Goal: Information Seeking & Learning: Learn about a topic

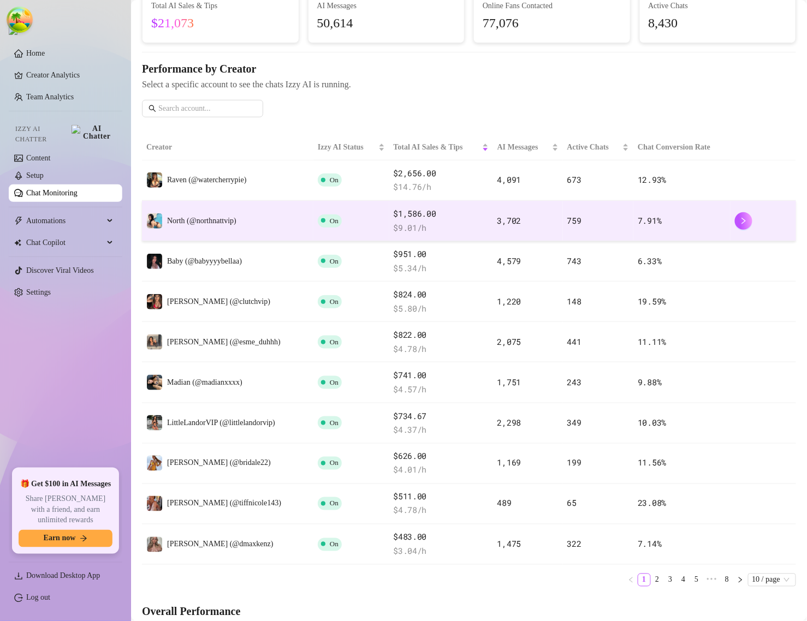
scroll to position [341, 0]
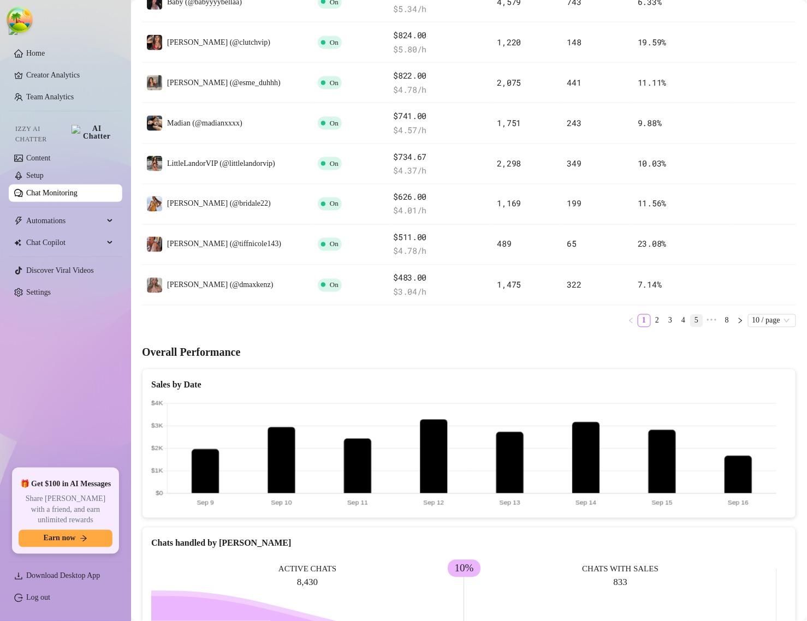
click at [690, 326] on link "5" at bounding box center [696, 321] width 12 height 12
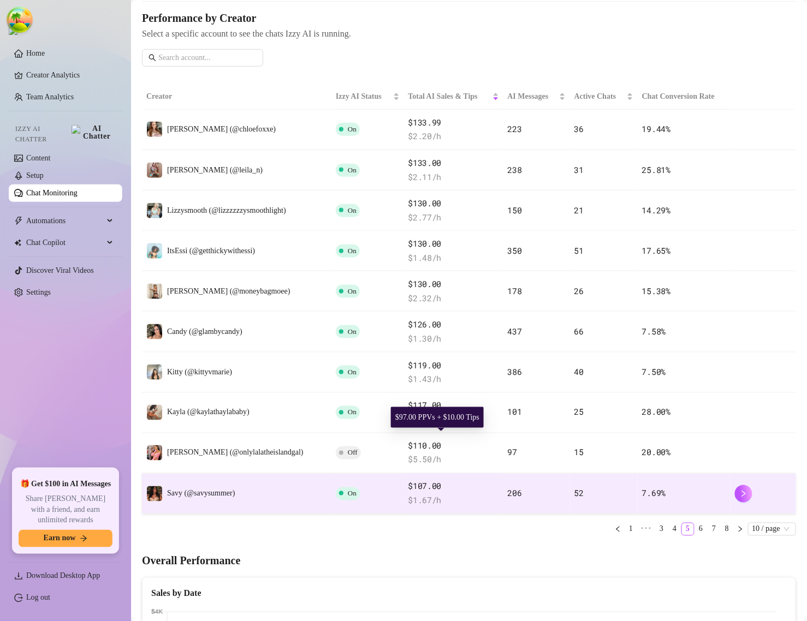
scroll to position [0, 0]
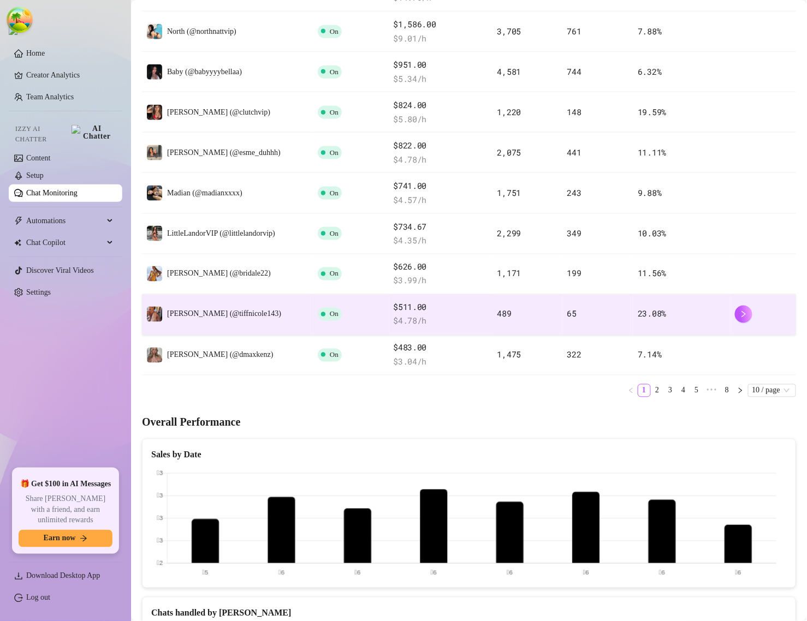
scroll to position [273, 0]
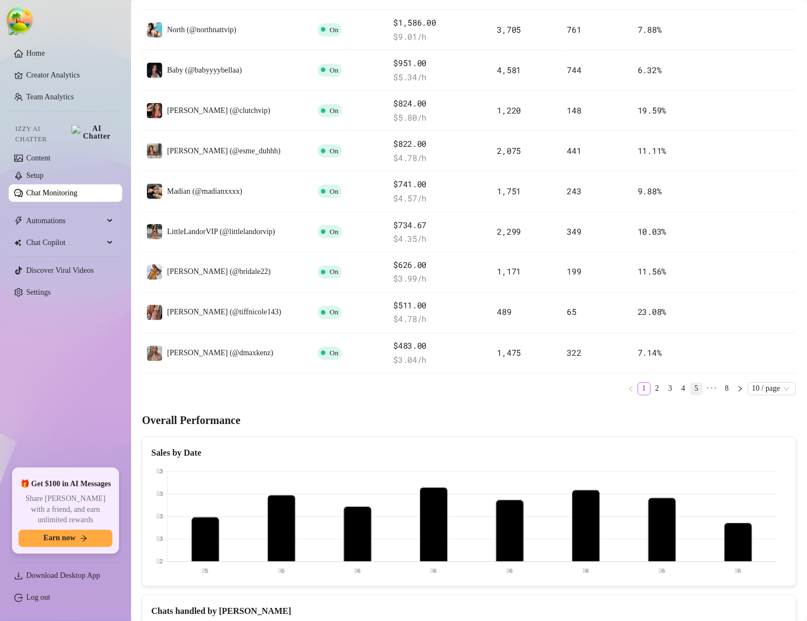
click at [690, 388] on link "5" at bounding box center [696, 389] width 12 height 12
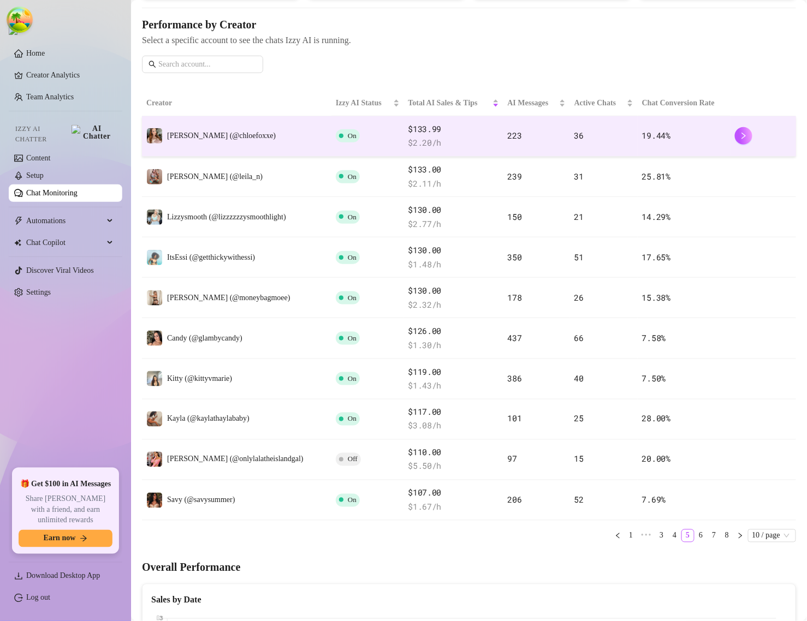
scroll to position [136, 0]
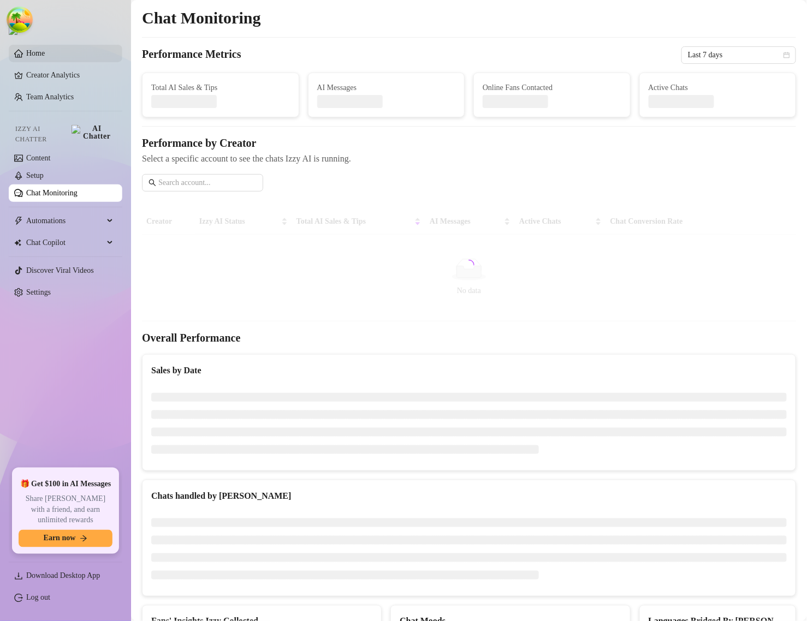
drag, startPoint x: 23, startPoint y: 47, endPoint x: 32, endPoint y: 63, distance: 17.6
click at [26, 49] on link "Home" at bounding box center [35, 53] width 19 height 8
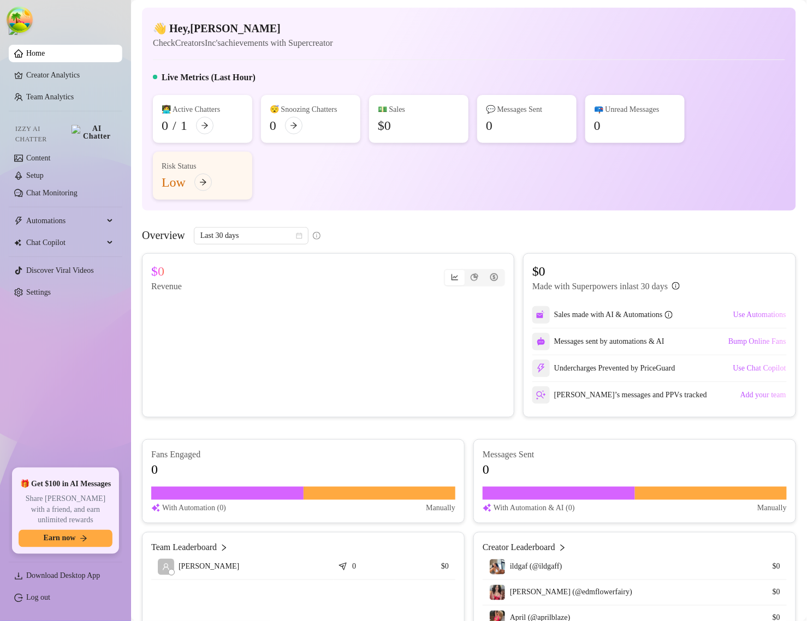
click at [214, 4] on main "👋 Hey, Jackson Check CreatorsInc's achievements with Supercreator Live Metrics …" at bounding box center [469, 476] width 676 height 952
click at [143, 181] on div "👋 Hey, [PERSON_NAME] Check CreatorsInc's achievements with Supercreator Live Me…" at bounding box center [469, 109] width 654 height 203
click at [44, 171] on link "Setup" at bounding box center [34, 175] width 17 height 8
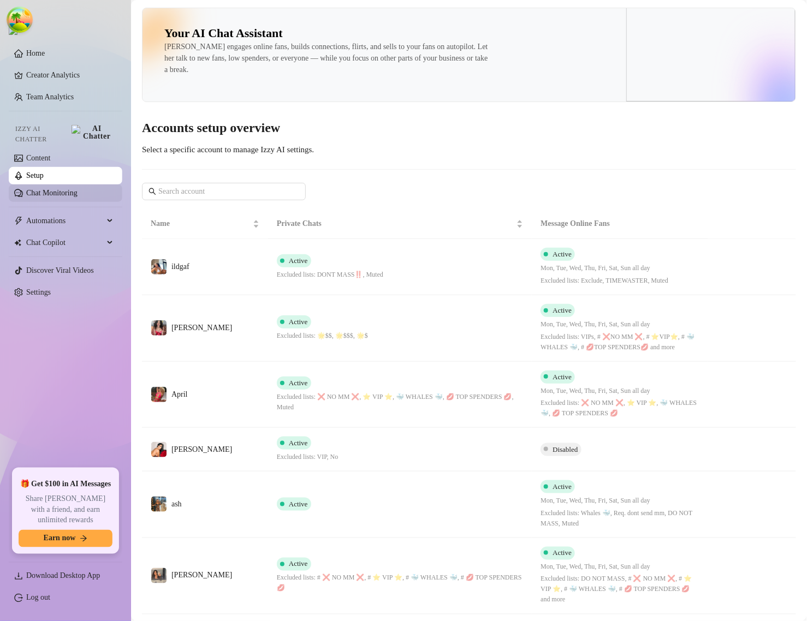
click at [56, 189] on link "Chat Monitoring" at bounding box center [51, 193] width 51 height 8
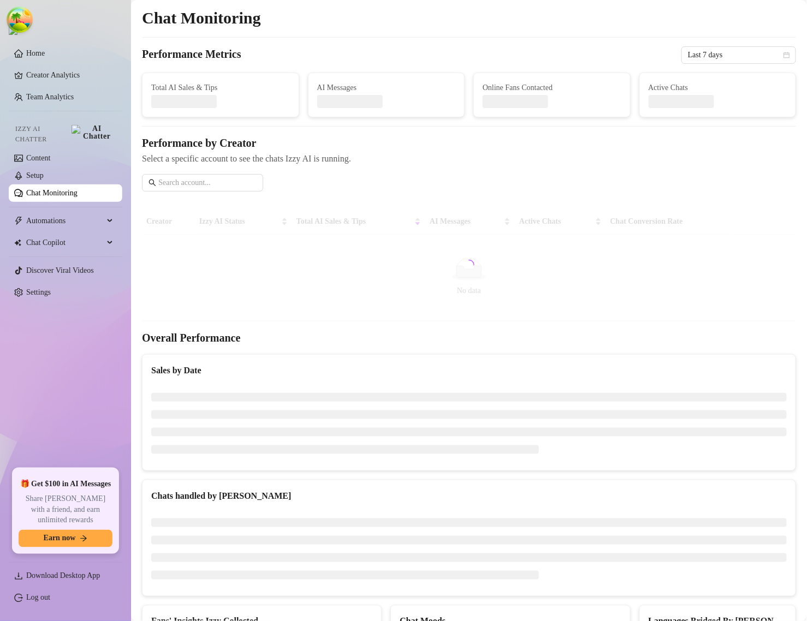
click at [529, 4] on main "Chat Monitoring Performance Metrics Last 7 days Total AI Sales & Tips AI Messag…" at bounding box center [469, 427] width 676 height 854
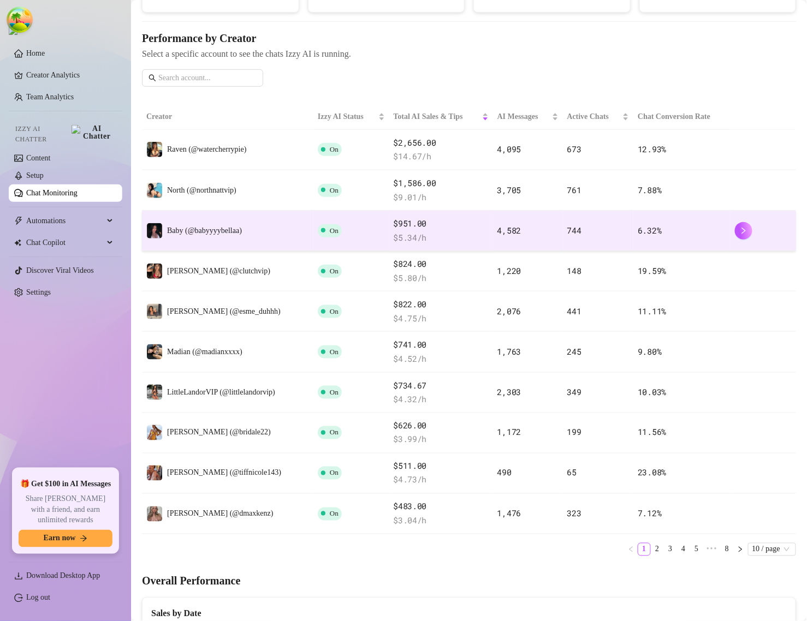
scroll to position [68, 0]
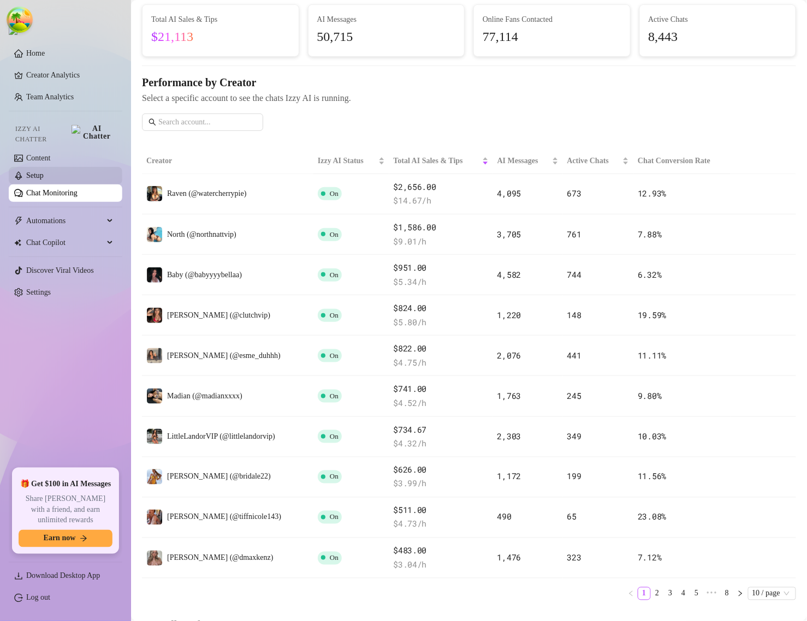
click at [44, 171] on link "Setup" at bounding box center [34, 175] width 17 height 8
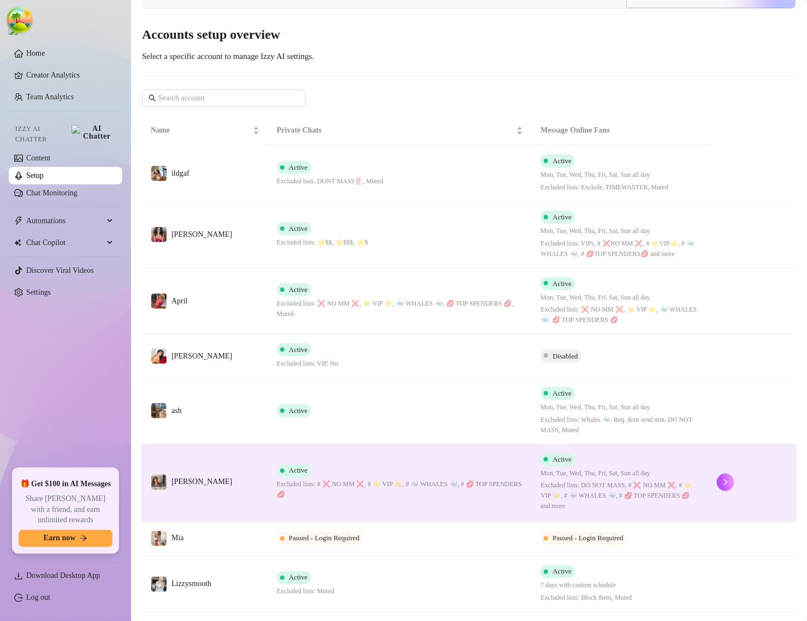
scroll to position [52, 0]
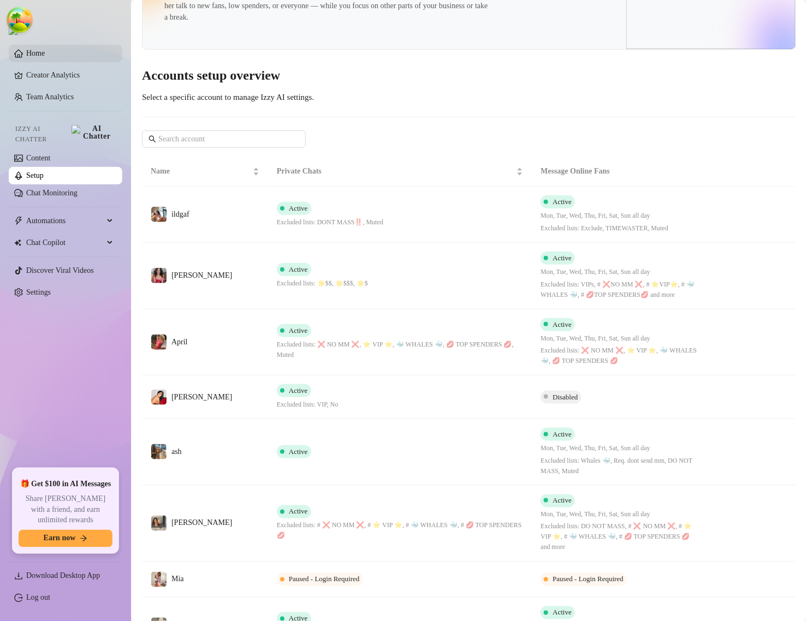
click at [45, 57] on link "Home" at bounding box center [35, 53] width 19 height 8
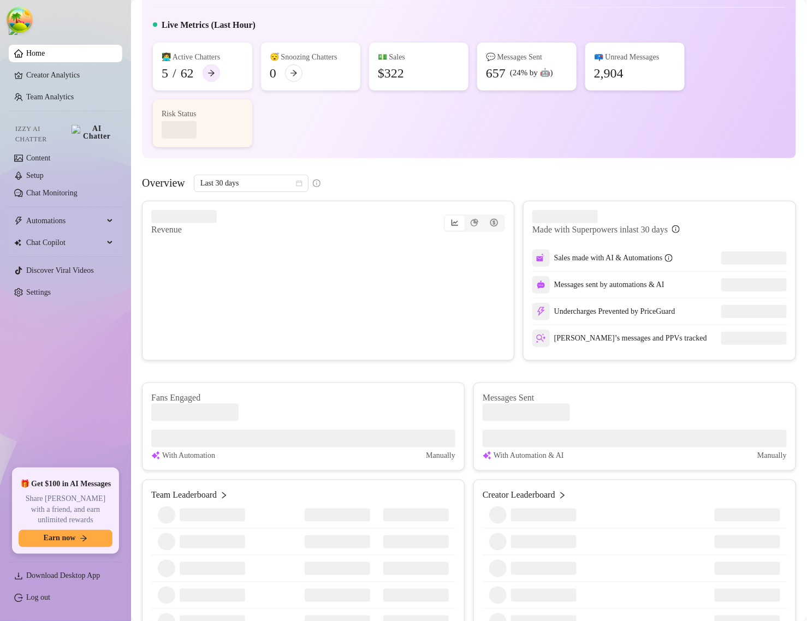
click at [215, 75] on icon "arrow-right" at bounding box center [211, 73] width 8 height 8
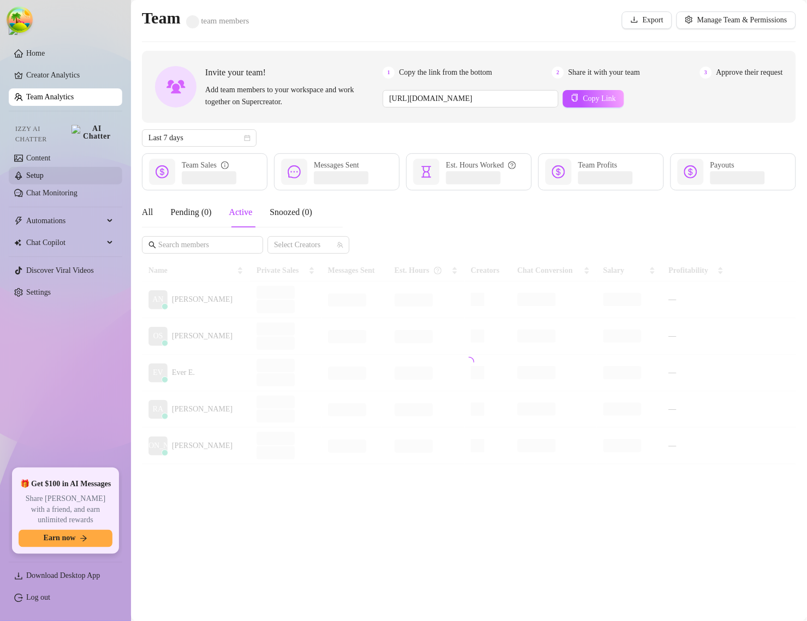
click at [44, 171] on link "Setup" at bounding box center [34, 175] width 17 height 8
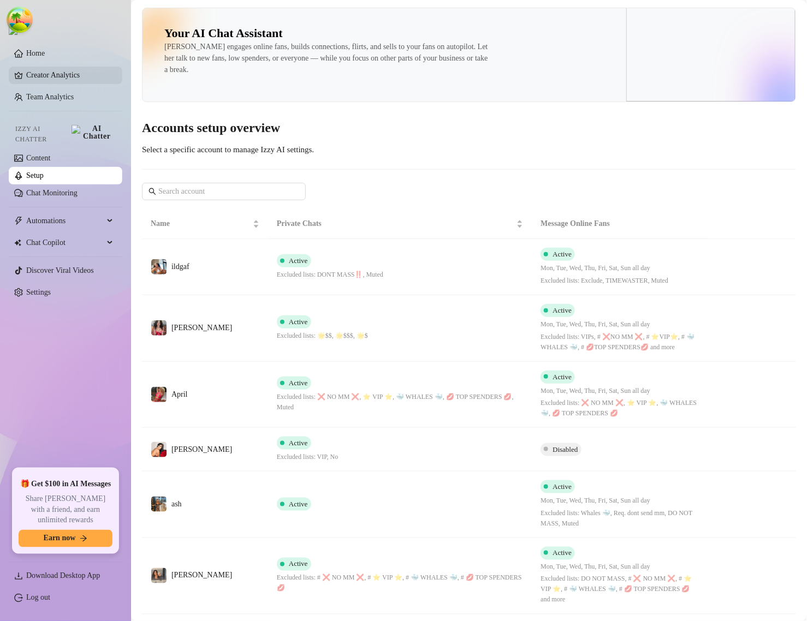
click at [65, 77] on link "Creator Analytics" at bounding box center [69, 75] width 87 height 17
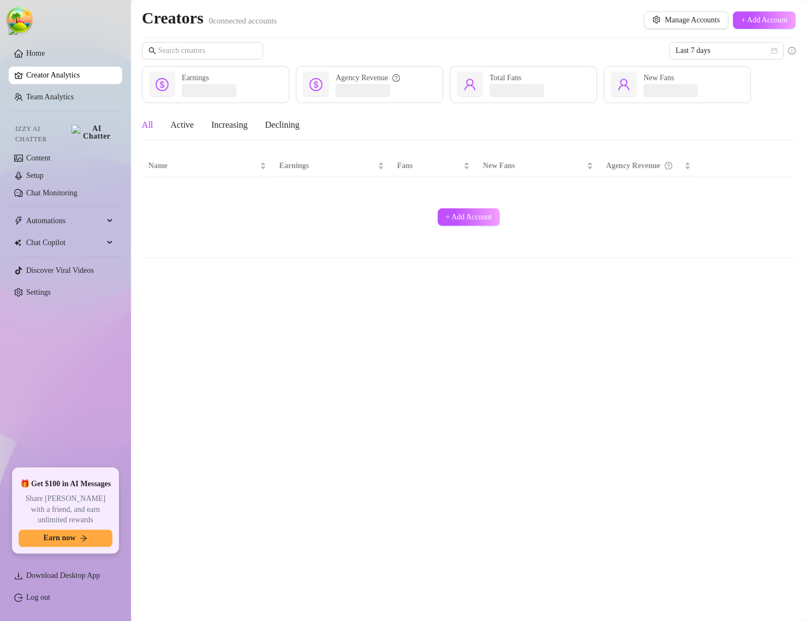
click at [65, 77] on link "Creator Analytics" at bounding box center [69, 75] width 87 height 17
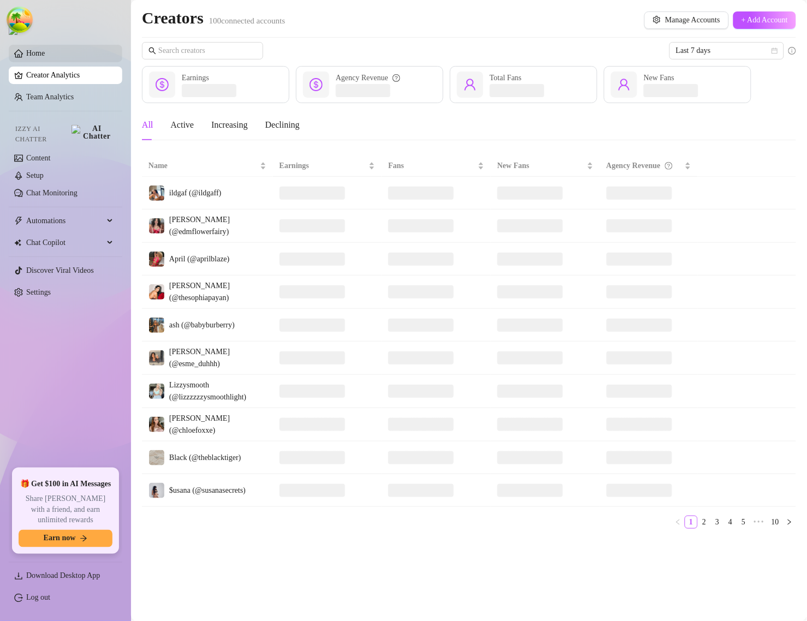
click at [45, 57] on link "Home" at bounding box center [35, 53] width 19 height 8
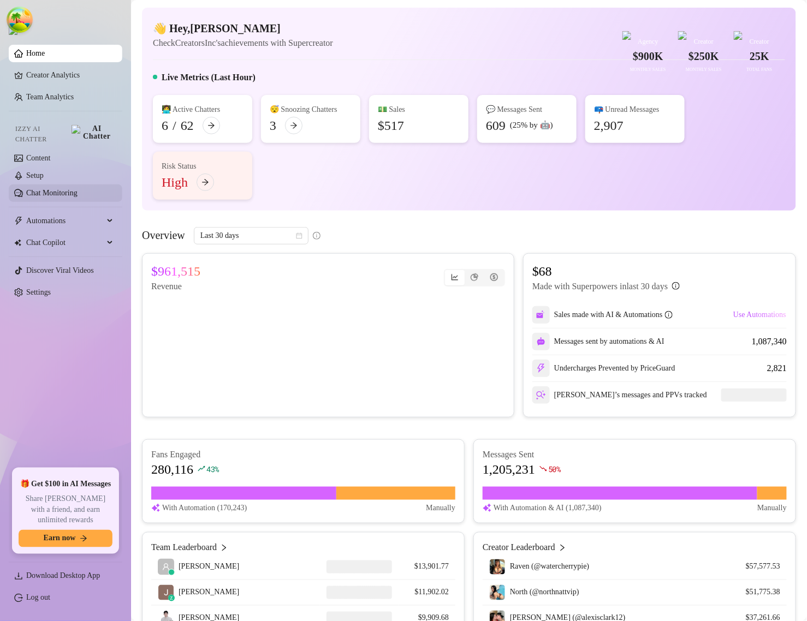
click at [46, 189] on link "Chat Monitoring" at bounding box center [51, 193] width 51 height 8
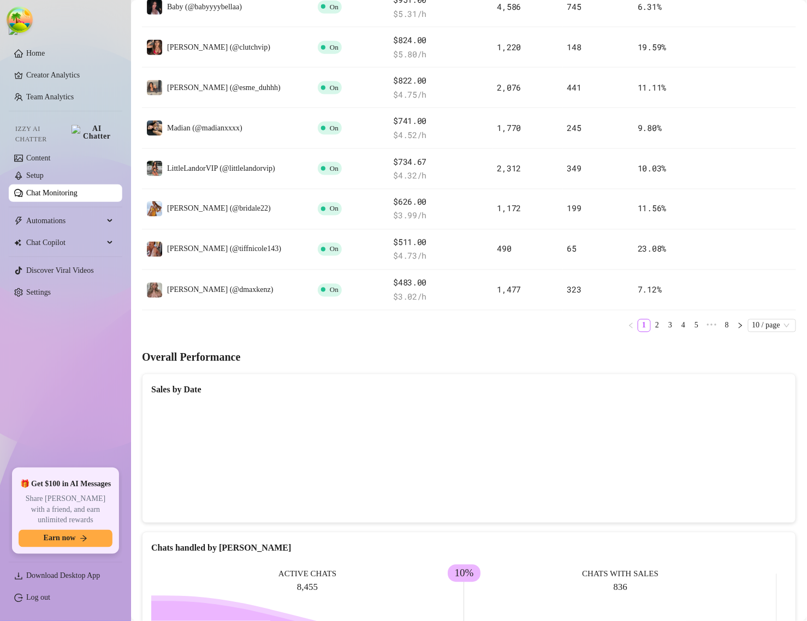
scroll to position [341, 0]
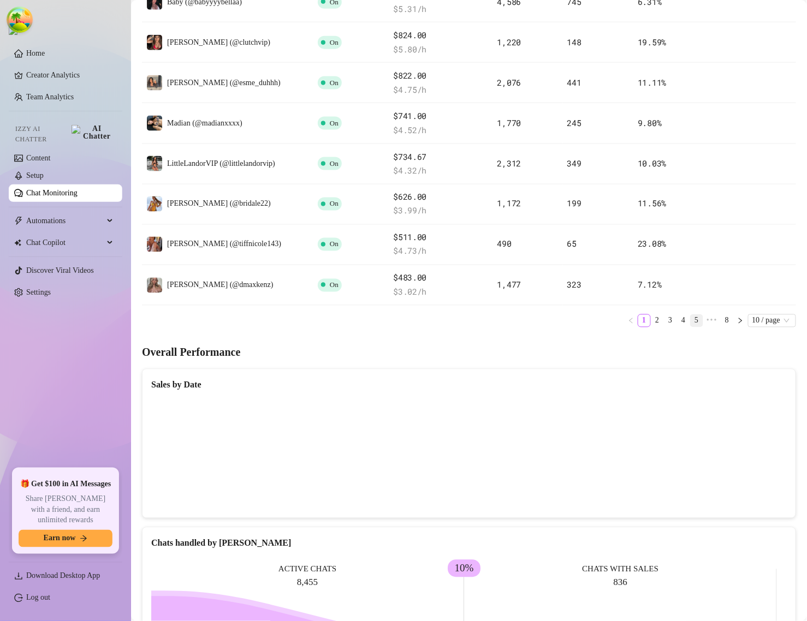
click at [690, 322] on link "5" at bounding box center [696, 321] width 12 height 12
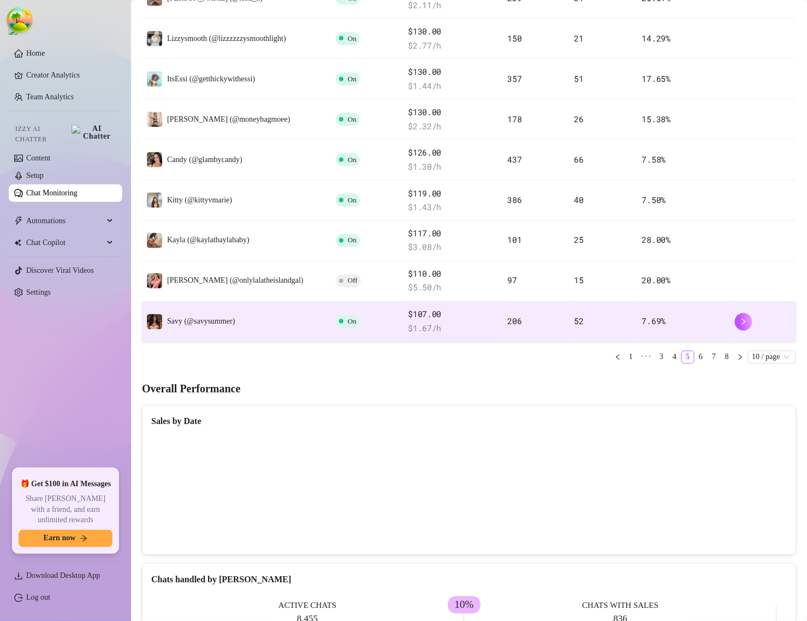
scroll to position [68, 0]
